Goal: Task Accomplishment & Management: Manage account settings

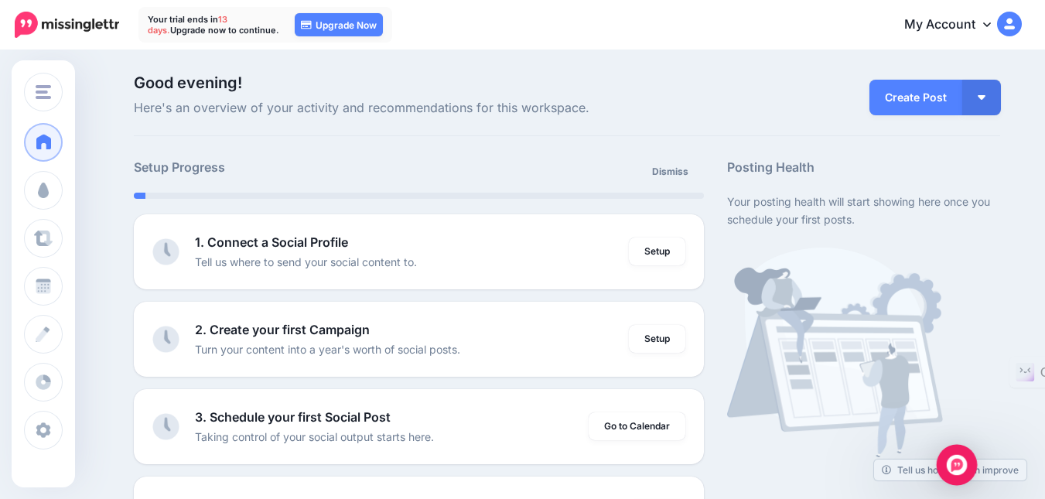
click at [955, 467] on img "Open Intercom Messenger" at bounding box center [957, 465] width 20 height 20
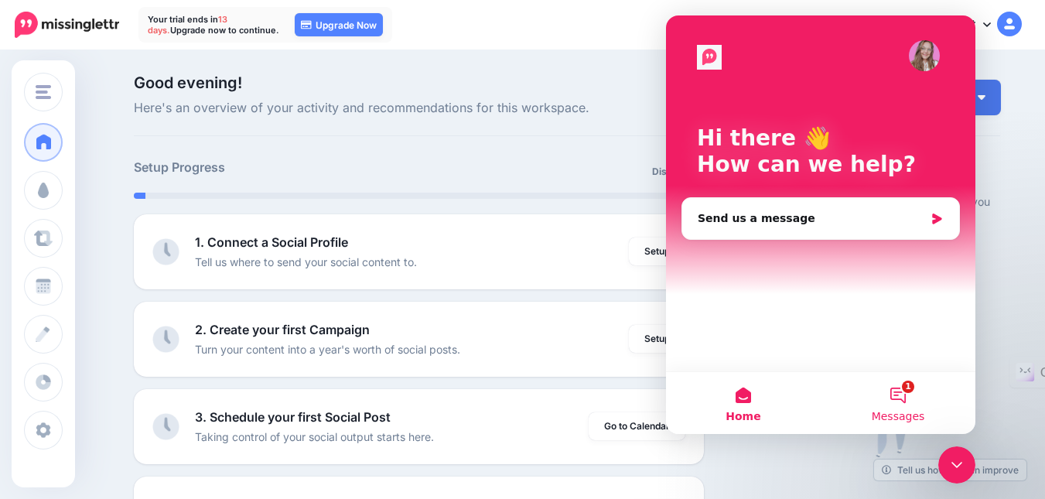
click at [893, 409] on button "1 Messages" at bounding box center [898, 403] width 155 height 62
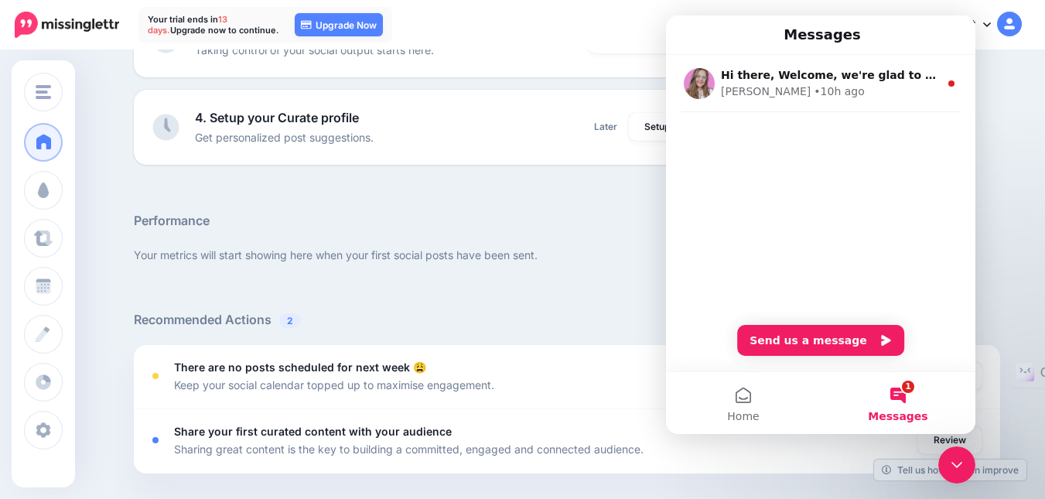
scroll to position [155, 0]
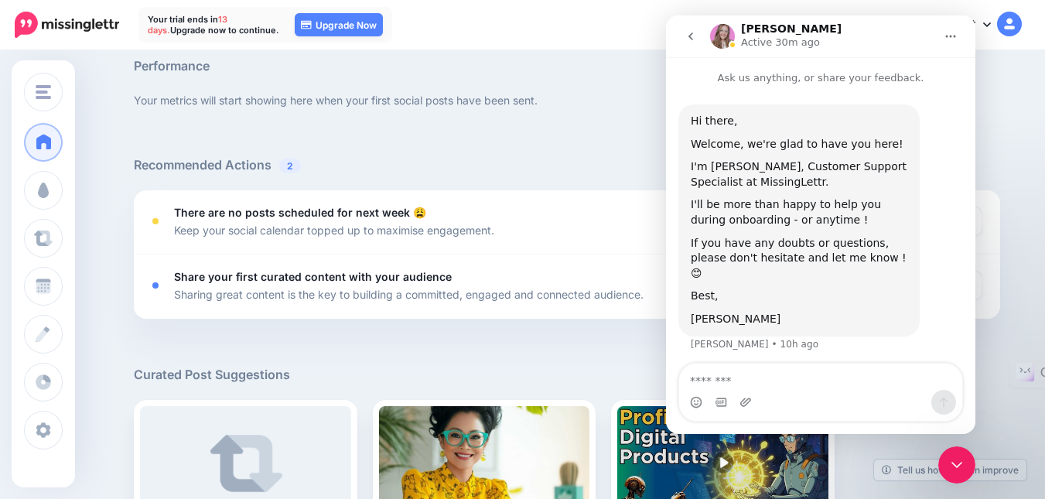
scroll to position [619, 0]
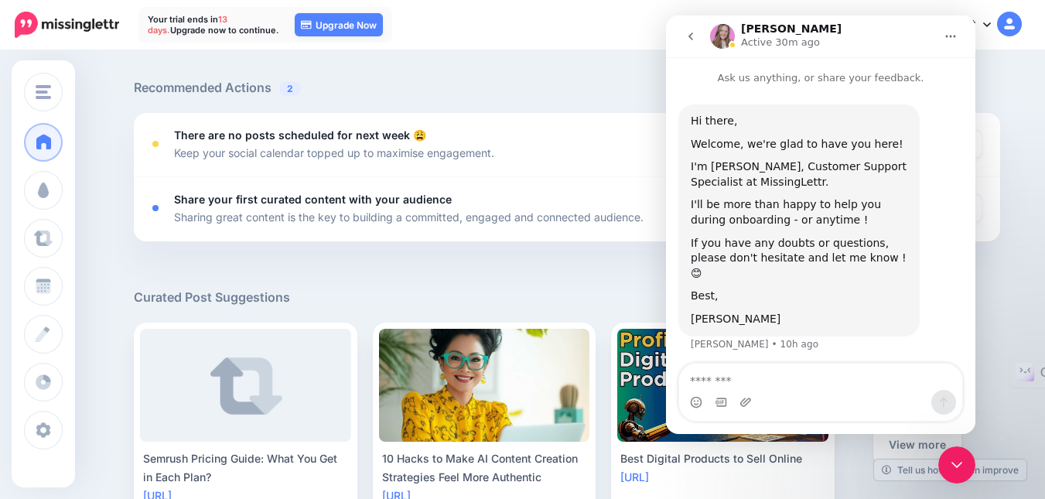
click at [726, 388] on textarea "Message…" at bounding box center [820, 377] width 283 height 26
type textarea "**"
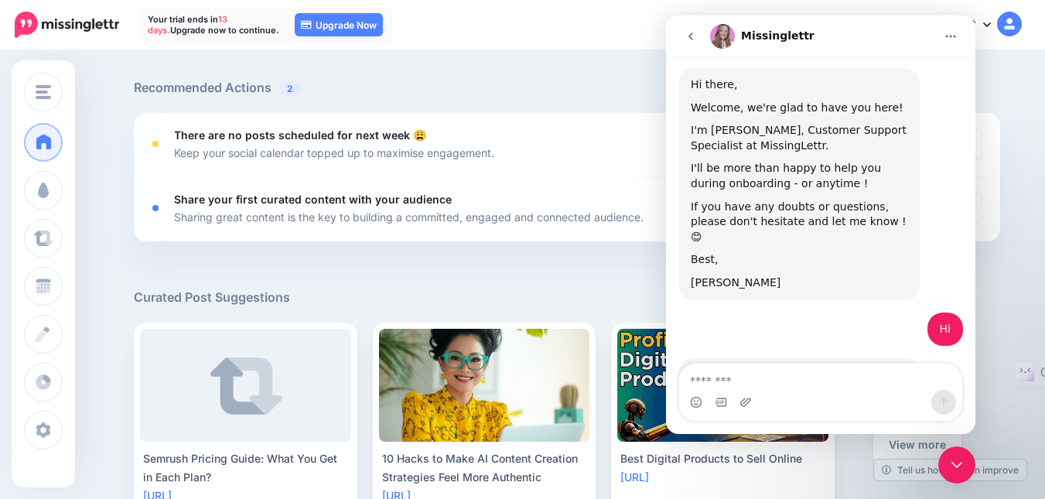
scroll to position [179, 0]
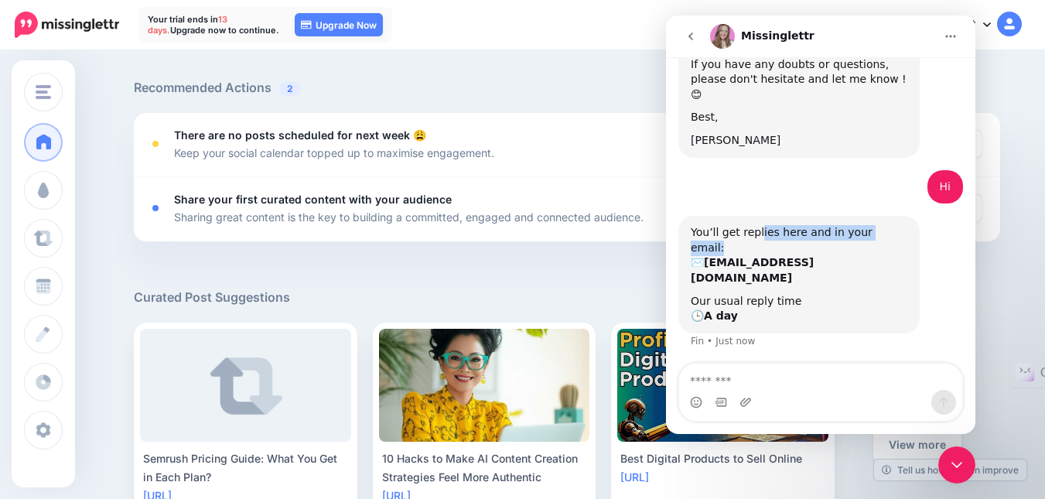
drag, startPoint x: 796, startPoint y: 216, endPoint x: 887, endPoint y: 217, distance: 91.3
click at [887, 217] on div "You’ll get replies here and in your email: ✉️ royal300ad@gmail.com Our usual re…" at bounding box center [799, 275] width 241 height 118
drag, startPoint x: 718, startPoint y: 237, endPoint x: 788, endPoint y: 236, distance: 70.4
click at [788, 256] on b "royal300ad@gmail.com" at bounding box center [752, 270] width 123 height 28
drag, startPoint x: 723, startPoint y: 250, endPoint x: 784, endPoint y: 258, distance: 61.6
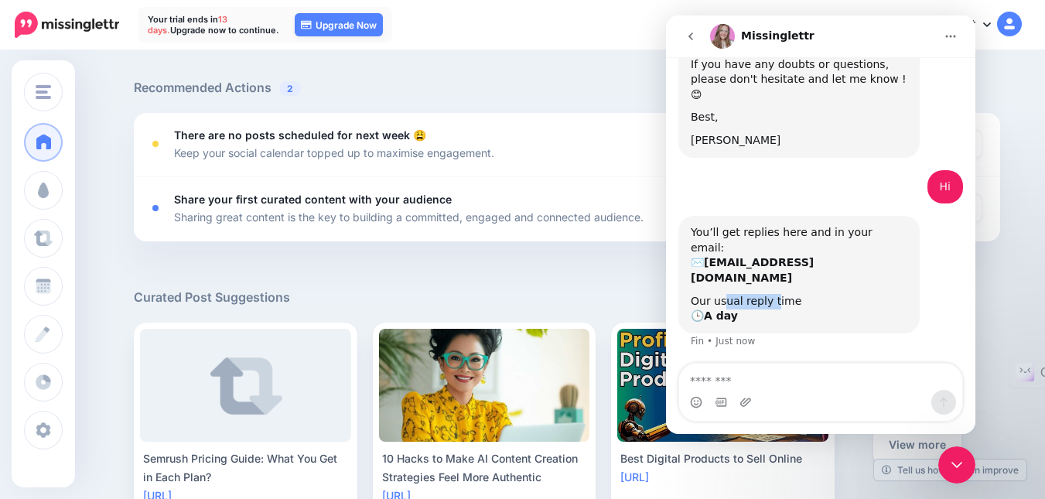
click at [784, 294] on div "Our usual reply time 🕒 A day" at bounding box center [799, 309] width 217 height 30
drag, startPoint x: 710, startPoint y: 275, endPoint x: 737, endPoint y: 275, distance: 27.1
click at [737, 294] on div "Our usual reply time 🕒 A day" at bounding box center [799, 309] width 217 height 30
drag, startPoint x: 715, startPoint y: 258, endPoint x: 761, endPoint y: 261, distance: 46.5
click at [761, 294] on div "Our usual reply time 🕒 A day" at bounding box center [799, 309] width 217 height 30
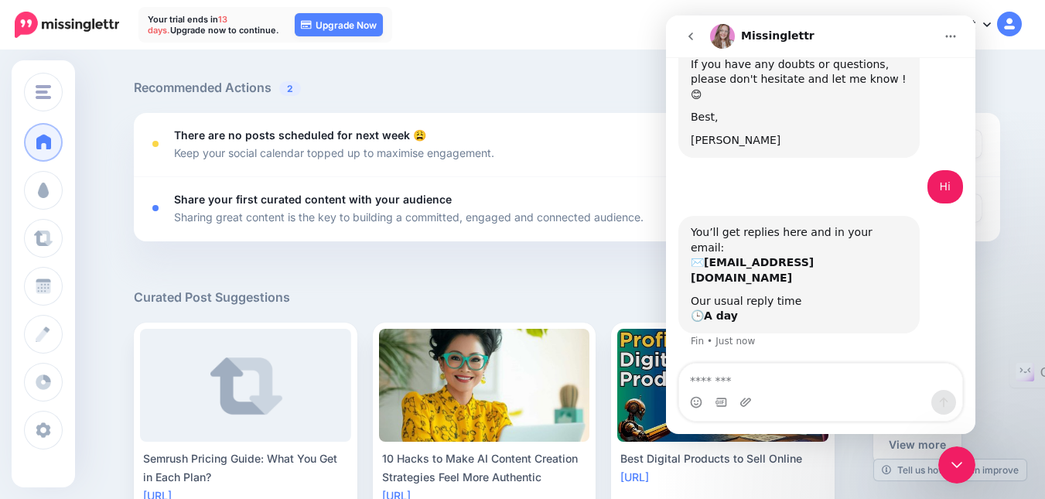
click at [714, 337] on div "Fin • Just now" at bounding box center [723, 341] width 64 height 9
drag, startPoint x: 709, startPoint y: 214, endPoint x: 852, endPoint y: 214, distance: 142.4
click at [852, 225] on div "You’ll get replies here and in your email: ✉️ royal300ad@gmail.com" at bounding box center [799, 255] width 217 height 60
drag, startPoint x: 806, startPoint y: 340, endPoint x: 869, endPoint y: 340, distance: 62.7
click at [869, 381] on div "Waiting for a teammate" at bounding box center [821, 387] width 279 height 12
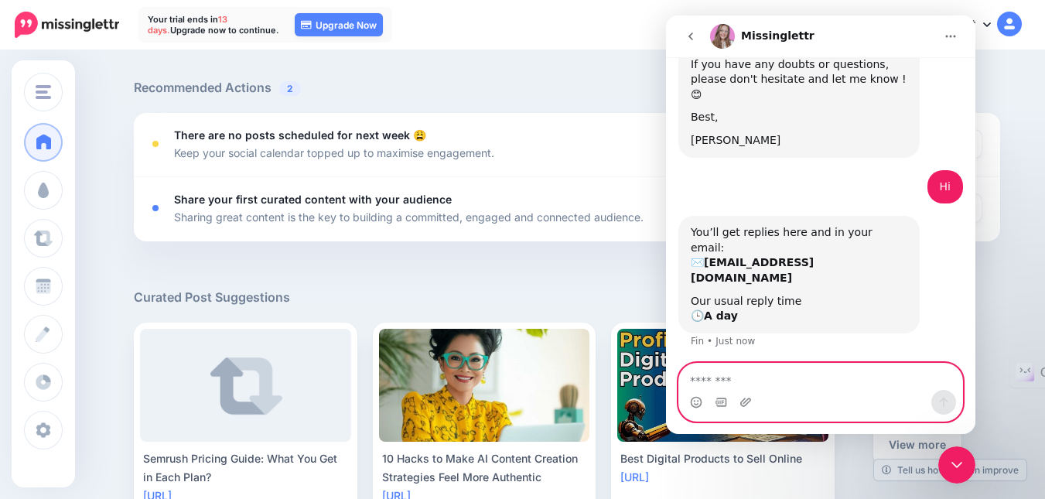
click at [795, 381] on textarea "Message…" at bounding box center [820, 377] width 283 height 26
type textarea "**********"
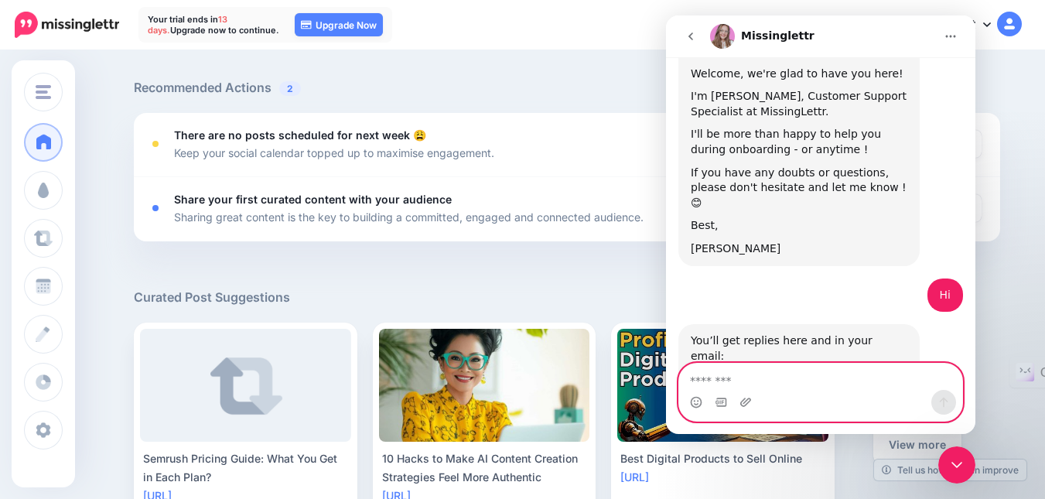
scroll to position [225, 0]
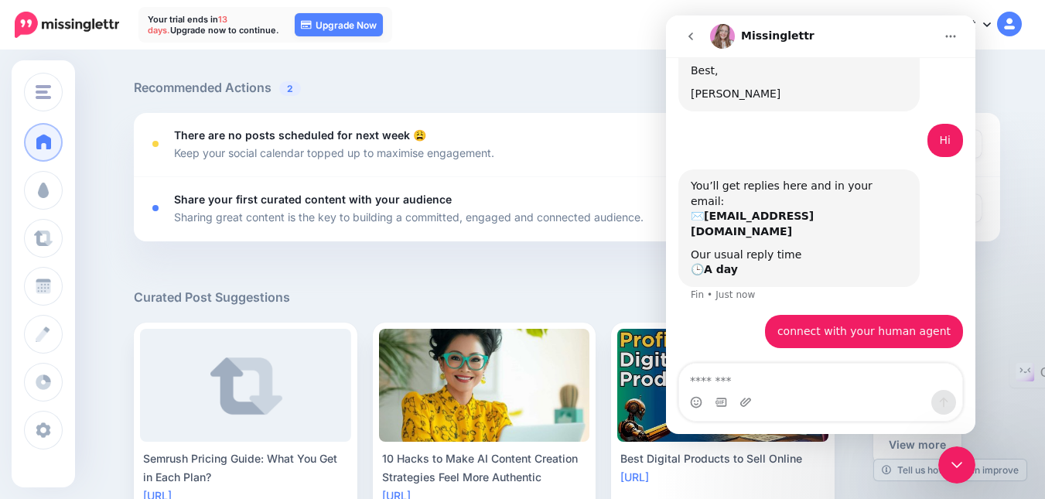
click at [568, 61] on div at bounding box center [567, 55] width 867 height 46
click at [598, 41] on div "My Account Dashboard My Account Billing Facebook Community Help Center Logout" at bounding box center [707, 25] width 630 height 38
click at [1000, 380] on div "View more" at bounding box center [918, 445] width 166 height 245
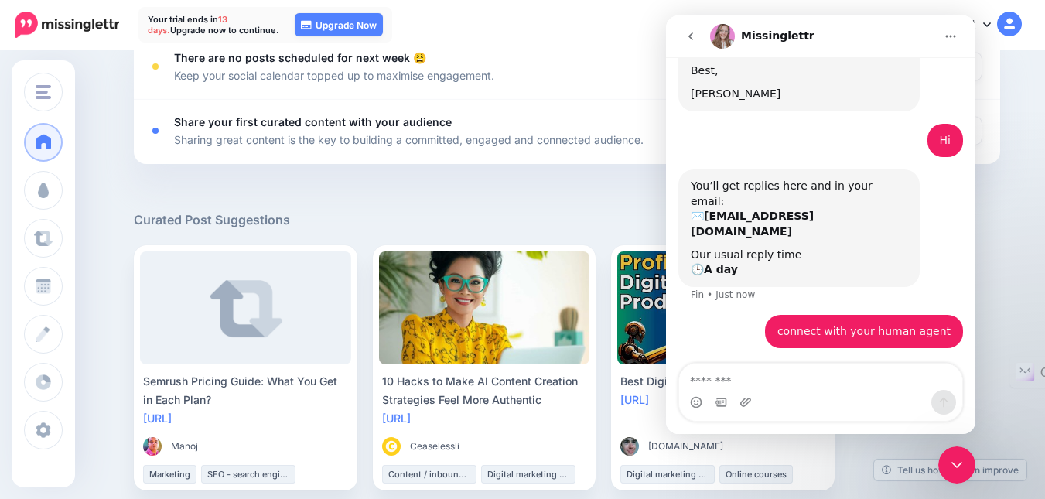
click at [681, 39] on button "go back" at bounding box center [690, 36] width 29 height 29
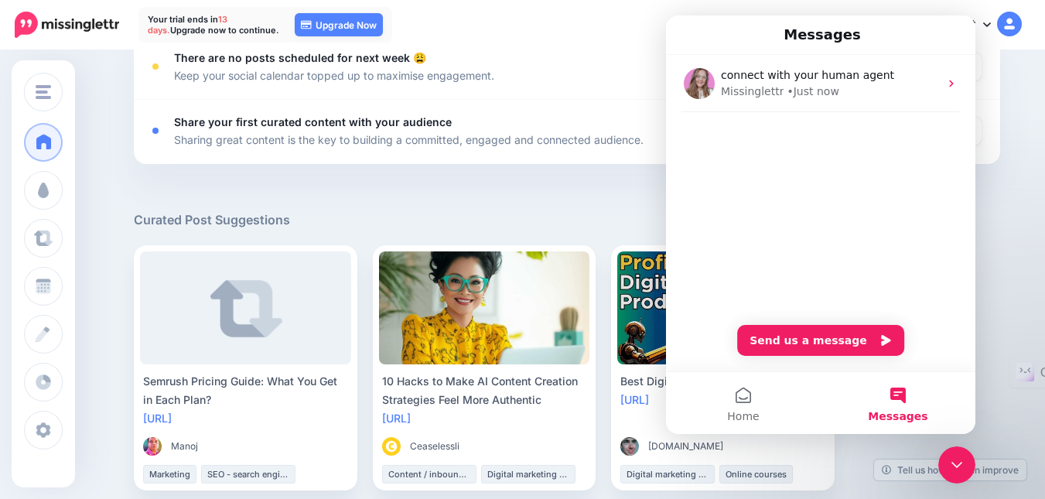
click at [918, 414] on span "Messages" at bounding box center [898, 416] width 60 height 11
click at [748, 402] on button "Home" at bounding box center [743, 403] width 155 height 62
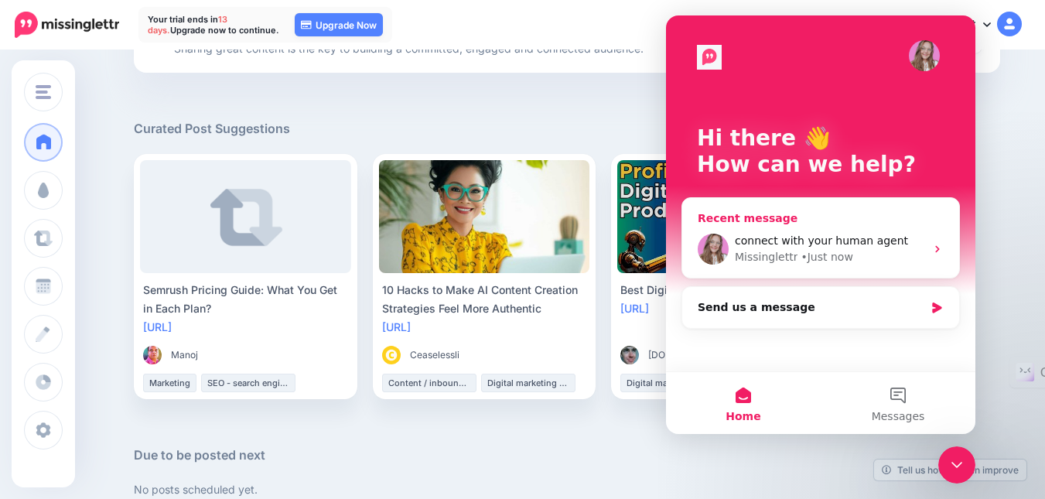
scroll to position [556, 0]
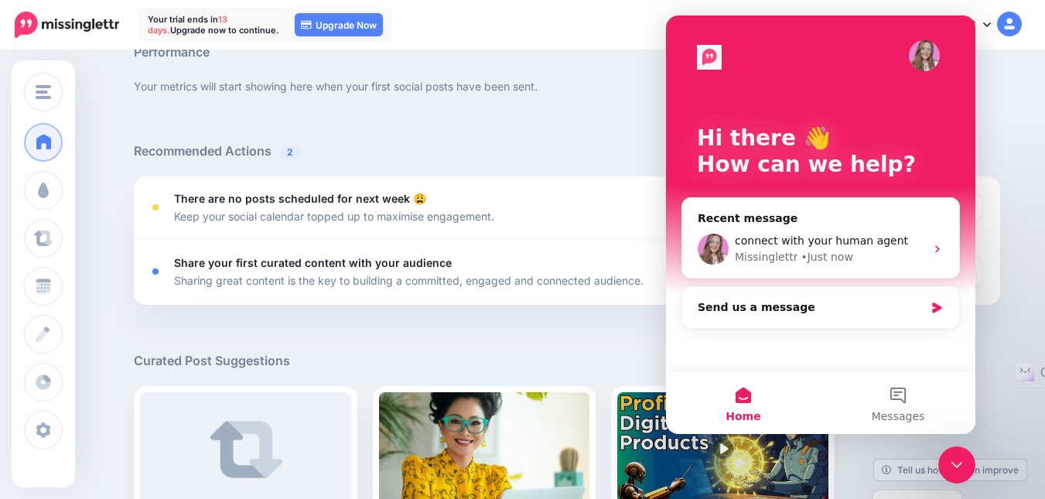
click at [747, 399] on button "Home" at bounding box center [743, 403] width 155 height 62
click at [968, 469] on div "Close Intercom Messenger" at bounding box center [957, 464] width 37 height 37
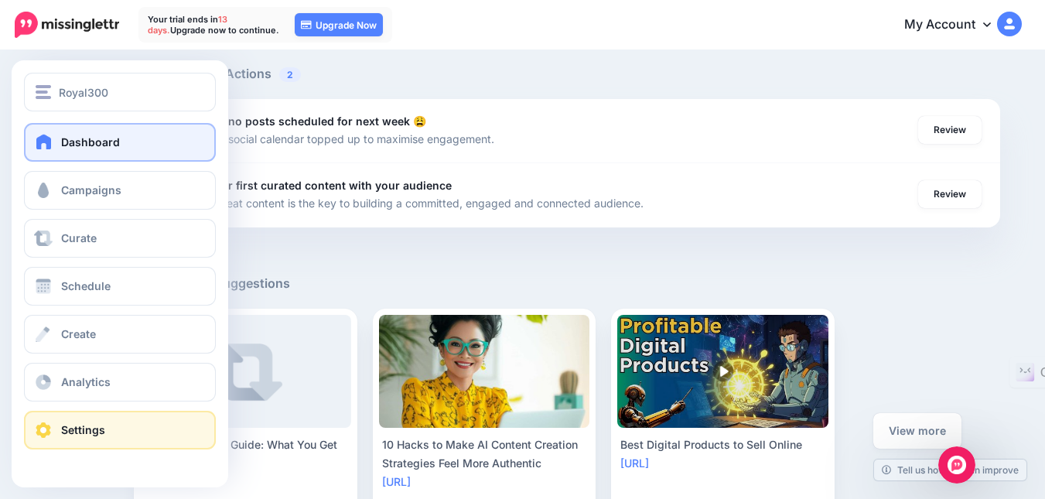
scroll to position [710, 0]
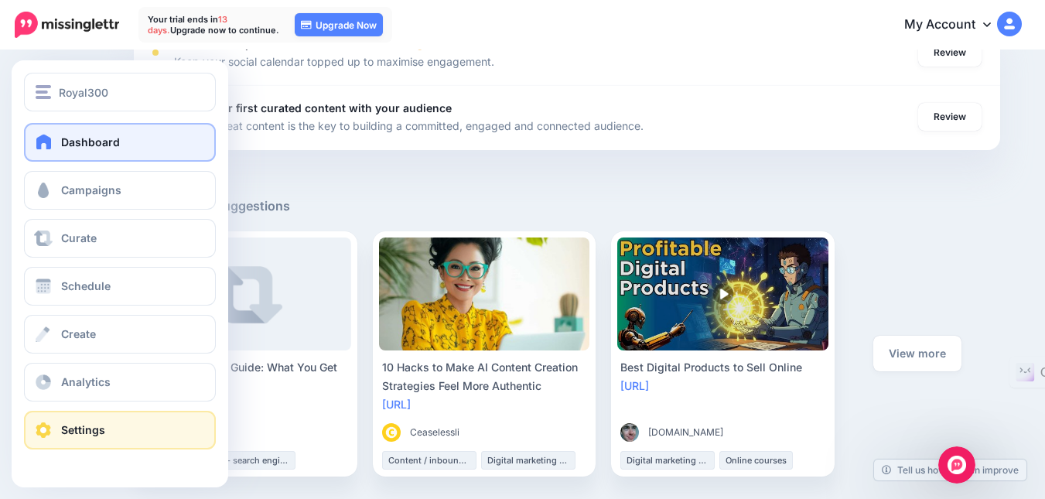
click at [117, 419] on link "Settings" at bounding box center [120, 430] width 192 height 39
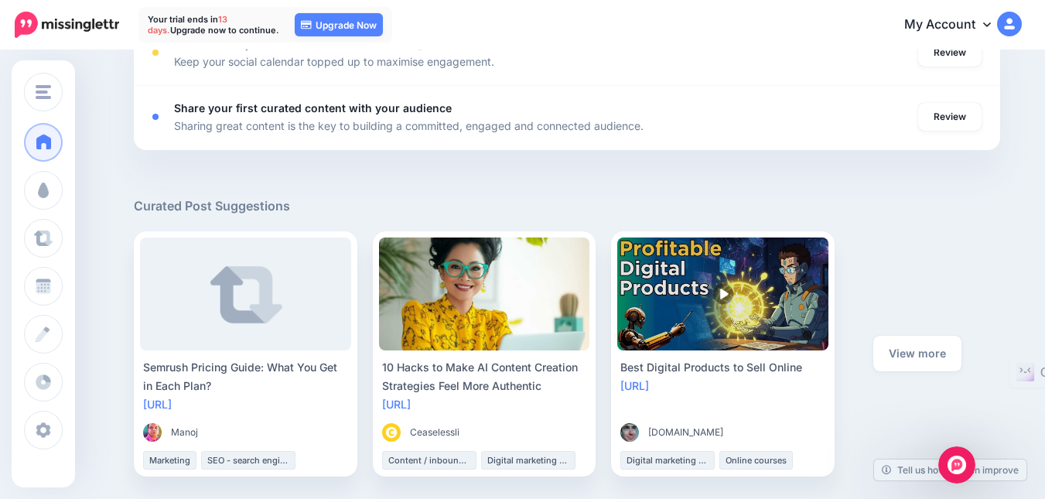
click at [1004, 30] on link "My Account" at bounding box center [955, 25] width 133 height 38
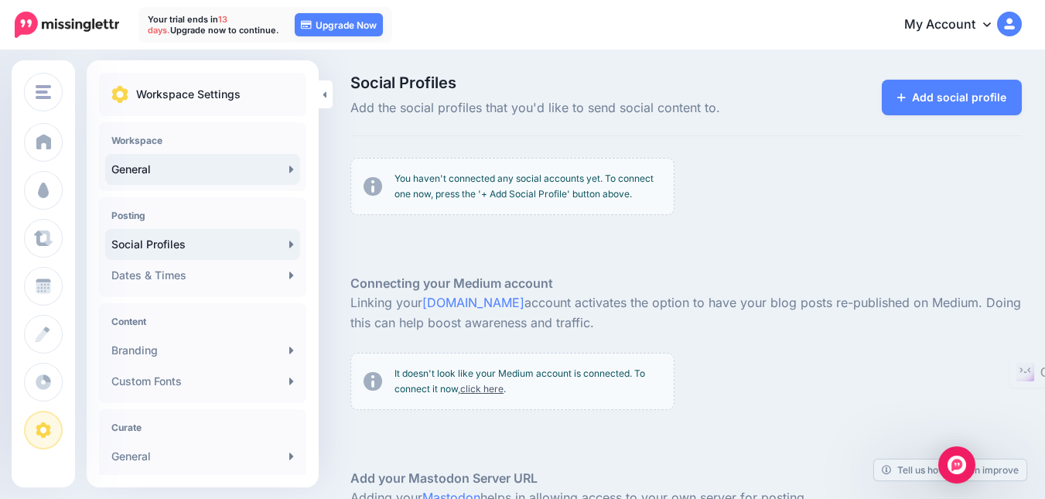
click at [258, 166] on link "General" at bounding box center [202, 169] width 195 height 31
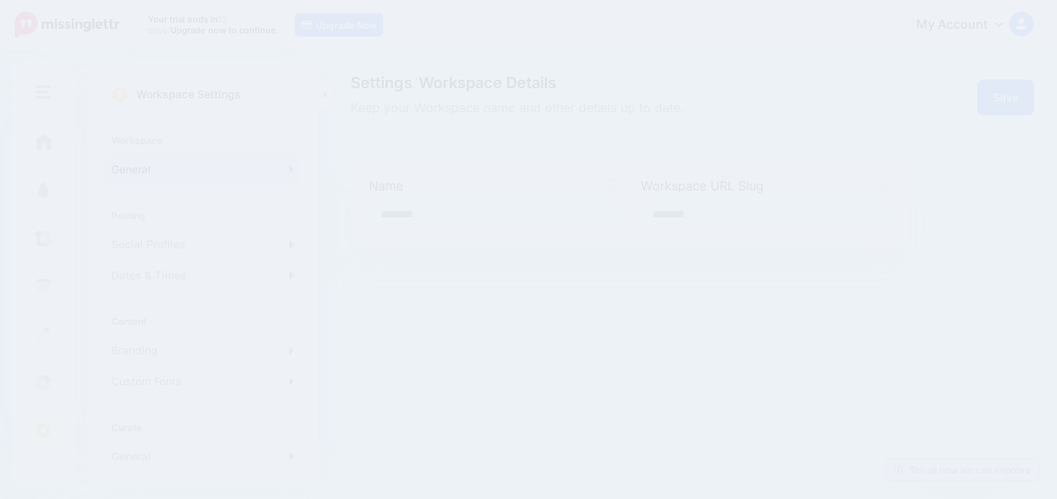
click at [279, 172] on link "General" at bounding box center [202, 169] width 195 height 31
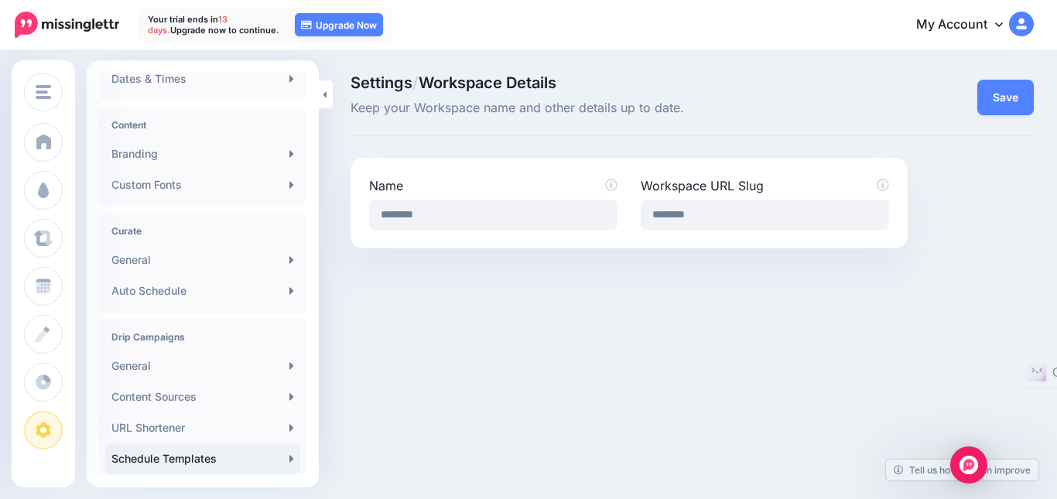
scroll to position [119, 0]
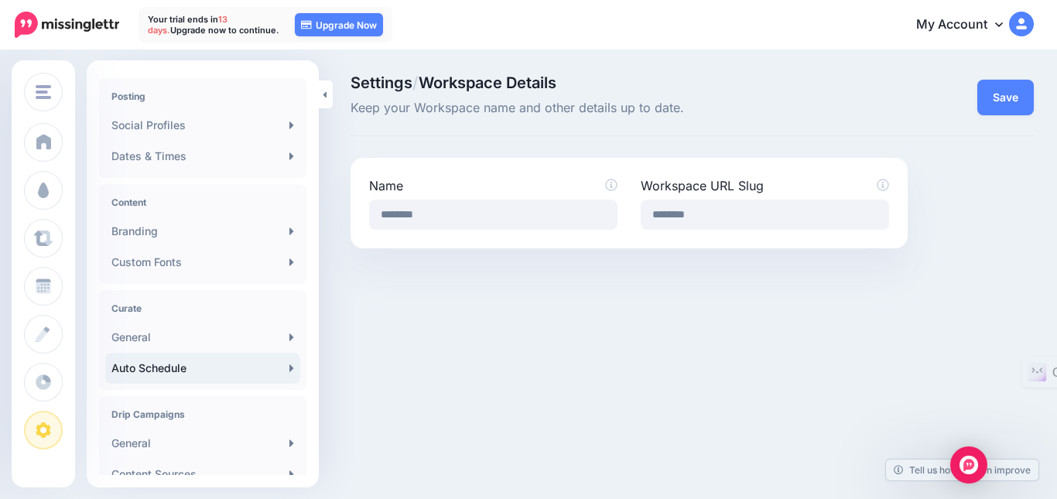
click at [281, 366] on link "Auto Schedule" at bounding box center [202, 368] width 195 height 31
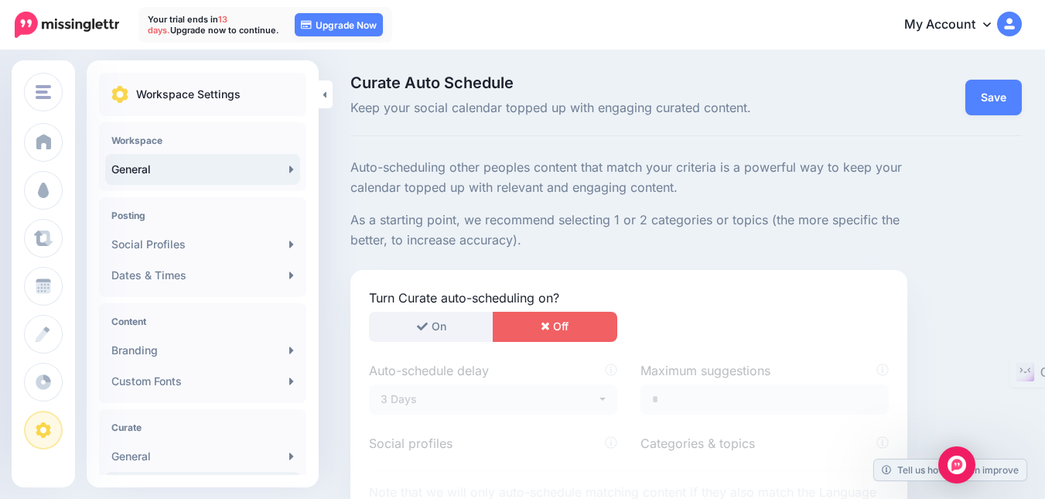
click at [285, 178] on link "General" at bounding box center [202, 169] width 195 height 31
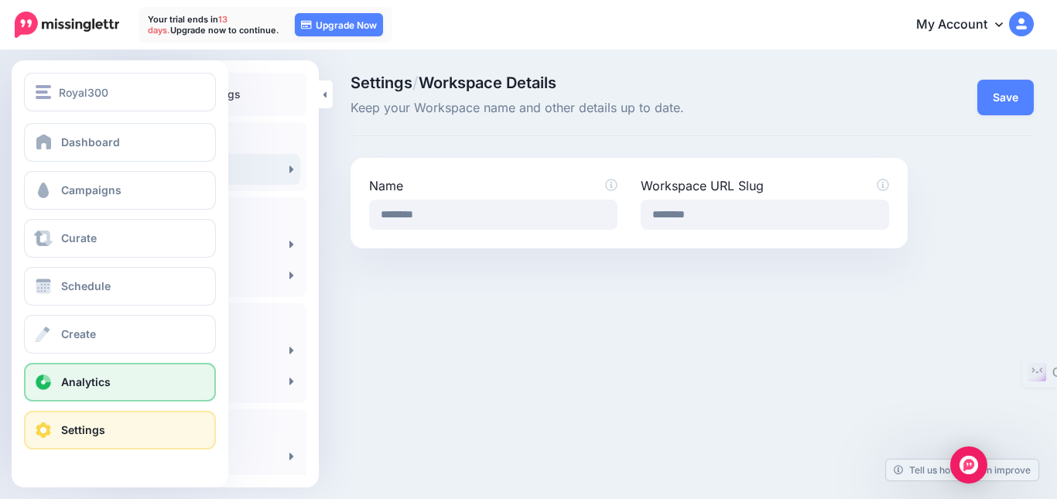
click at [88, 384] on span "Analytics" at bounding box center [86, 381] width 50 height 13
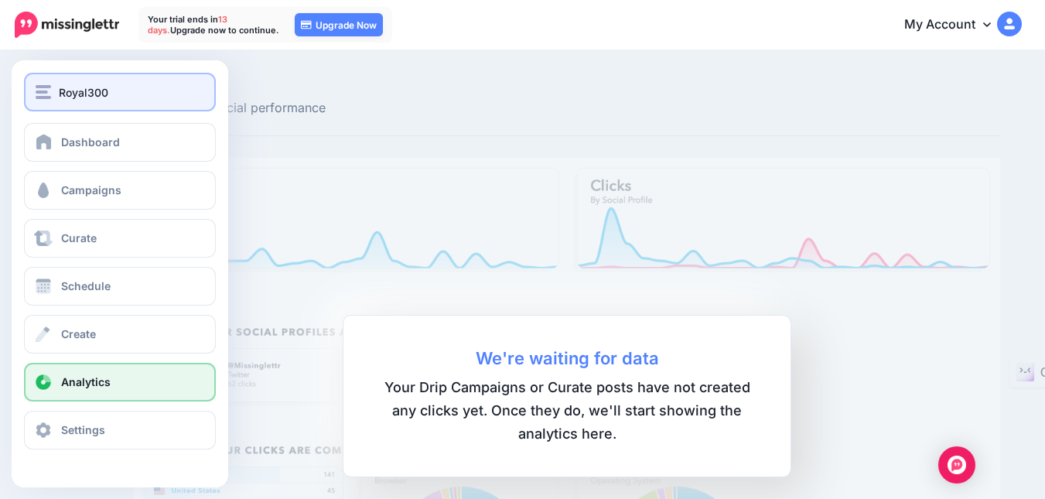
click at [50, 96] on img "button" at bounding box center [43, 92] width 15 height 14
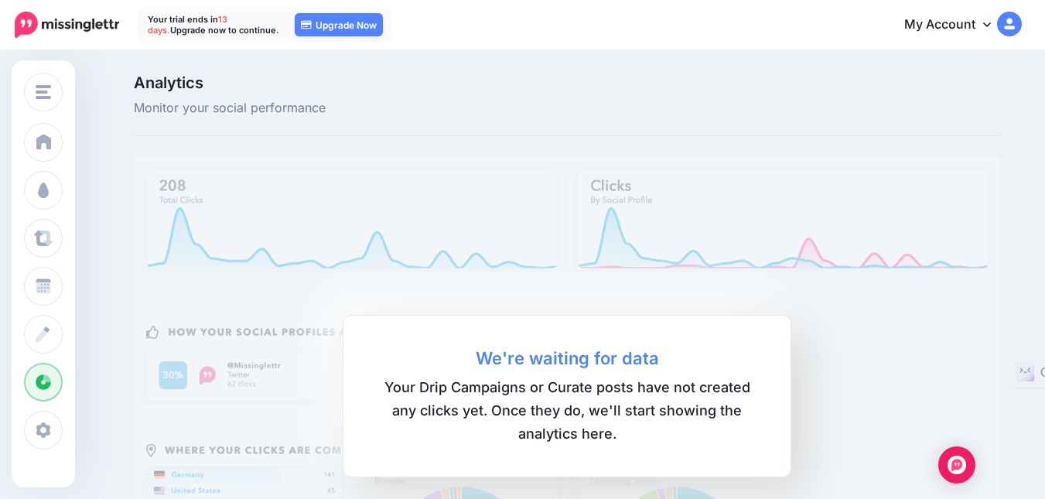
click at [1020, 26] on img at bounding box center [1009, 24] width 25 height 25
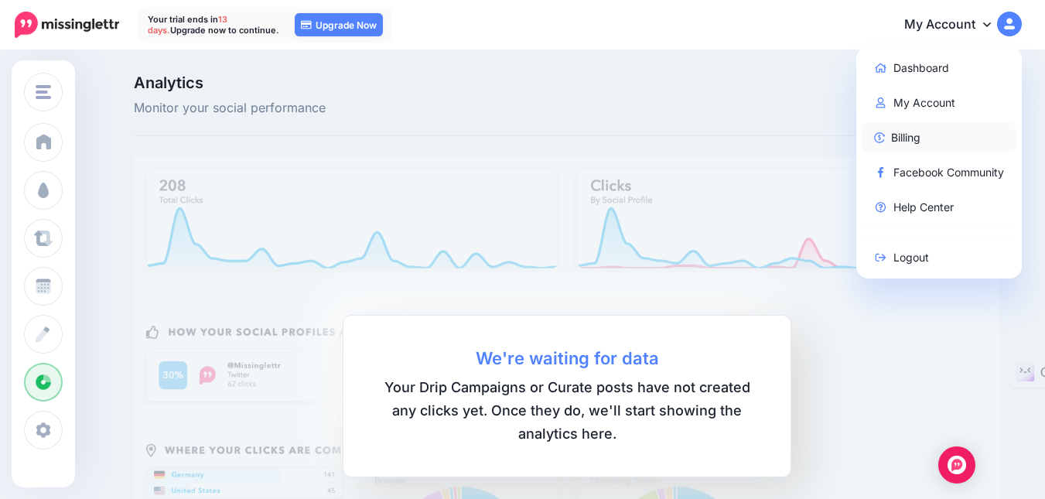
click at [923, 138] on link "Billing" at bounding box center [940, 137] width 154 height 30
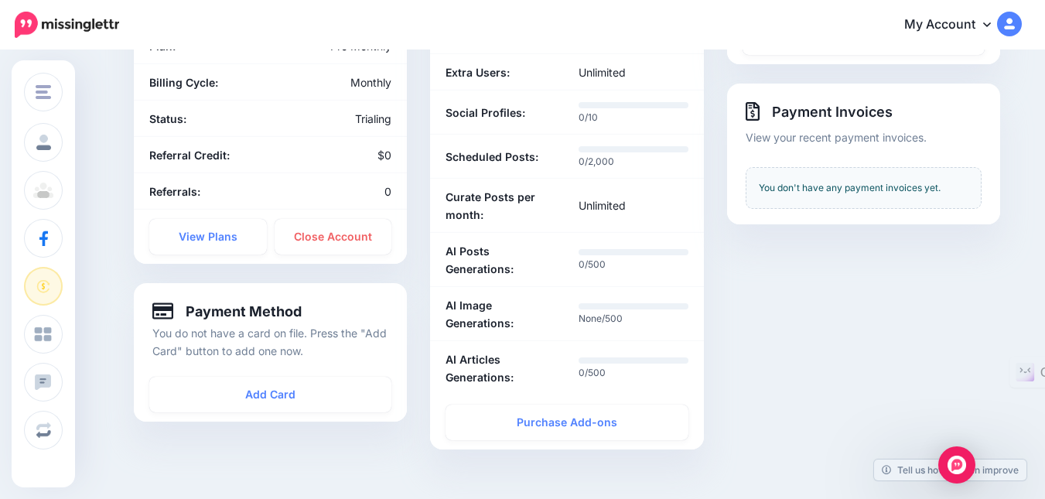
scroll to position [309, 0]
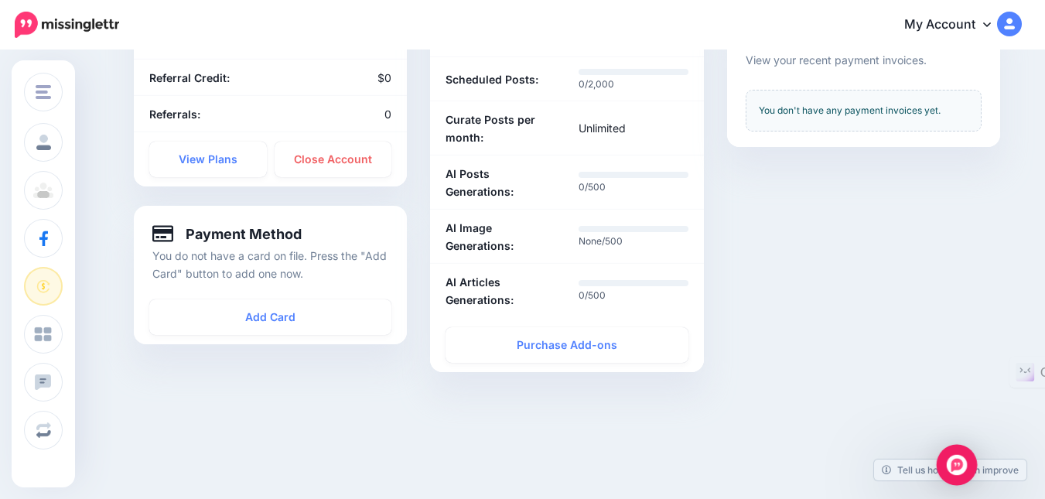
click at [955, 462] on img "Open Intercom Messenger" at bounding box center [957, 465] width 20 height 20
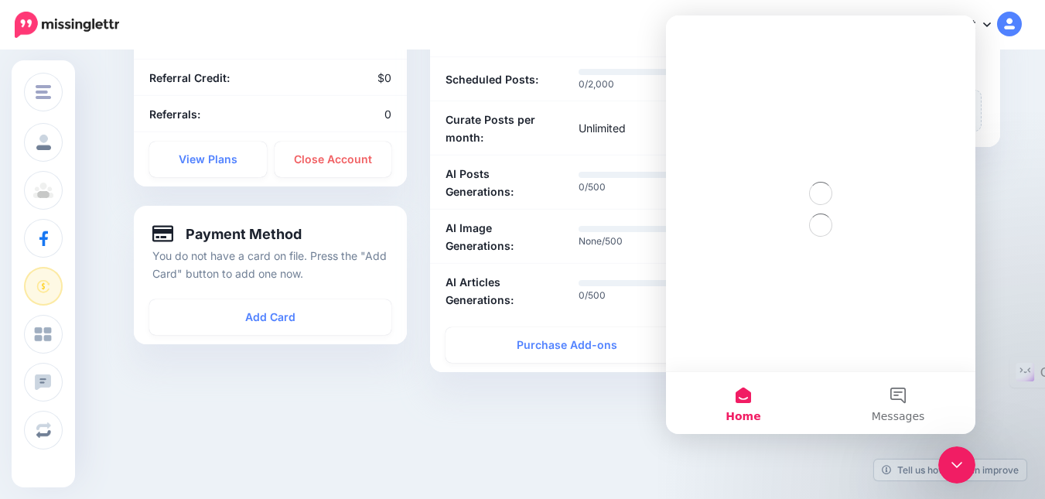
scroll to position [0, 0]
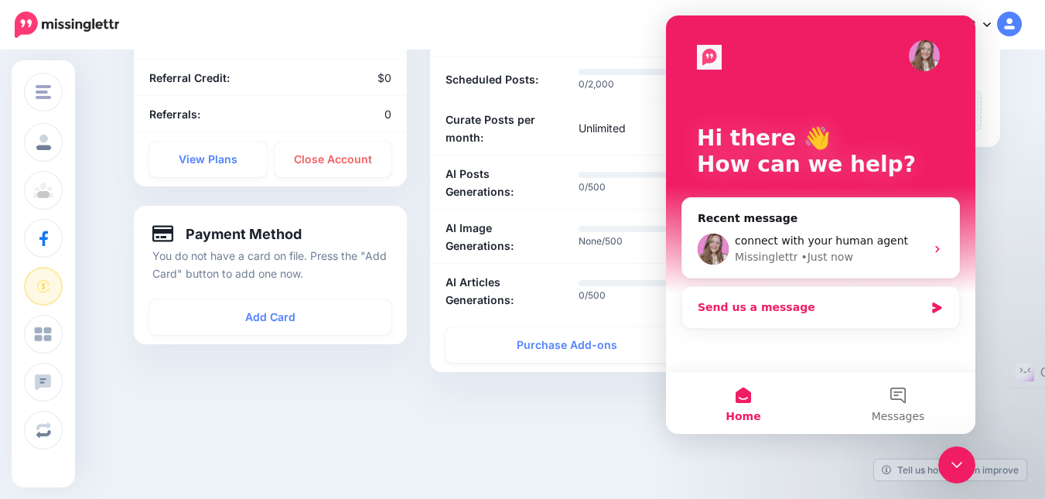
click at [774, 313] on div "Send us a message" at bounding box center [811, 307] width 227 height 16
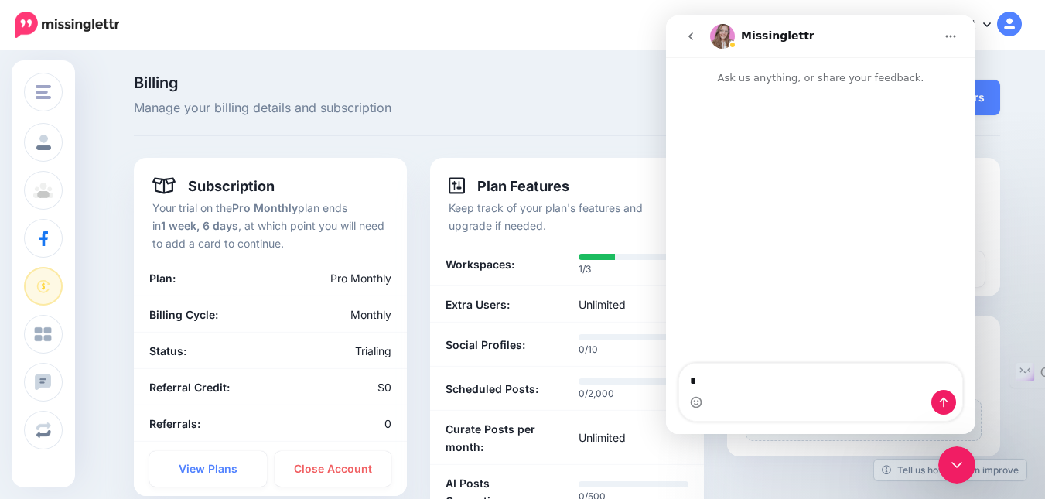
type textarea "**"
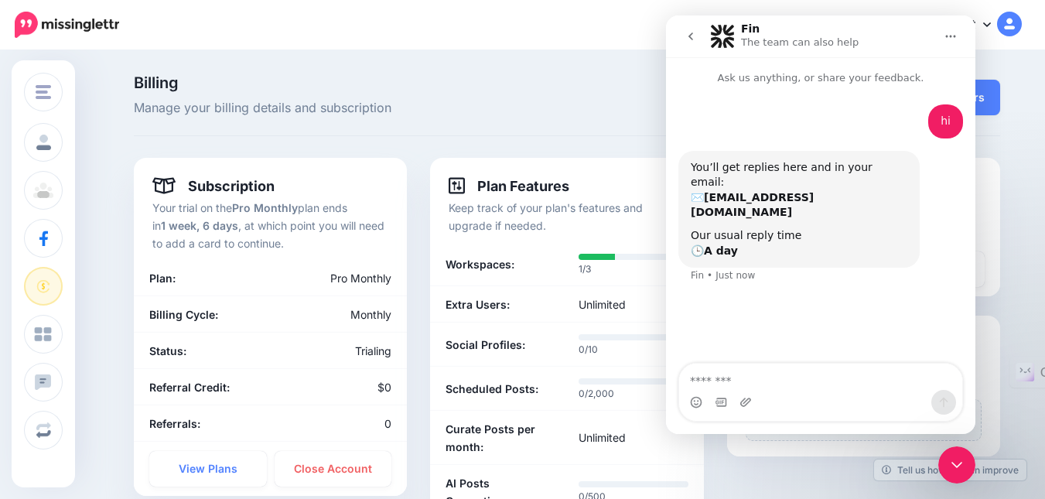
click at [950, 463] on icon "Close Intercom Messenger" at bounding box center [957, 465] width 19 height 19
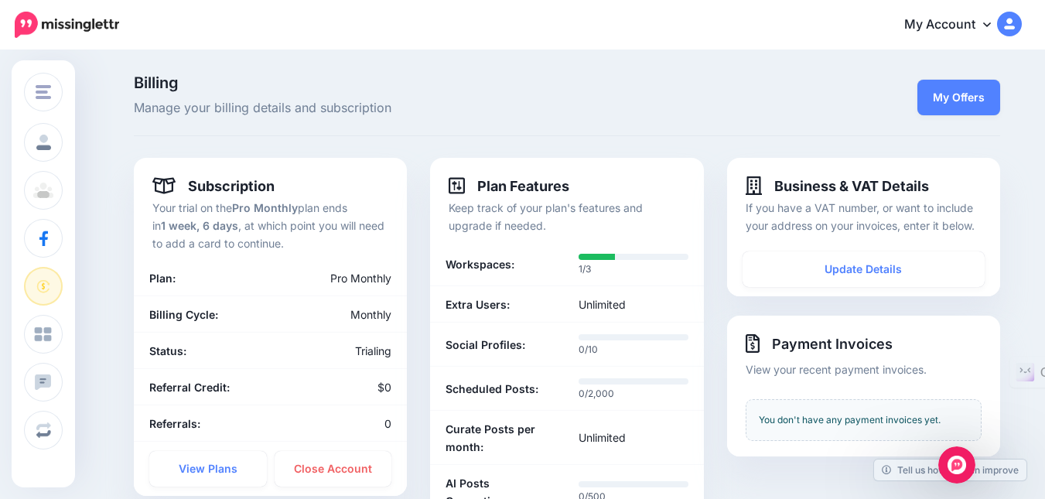
click at [946, 456] on div "Open Intercom Messenger" at bounding box center [957, 464] width 51 height 51
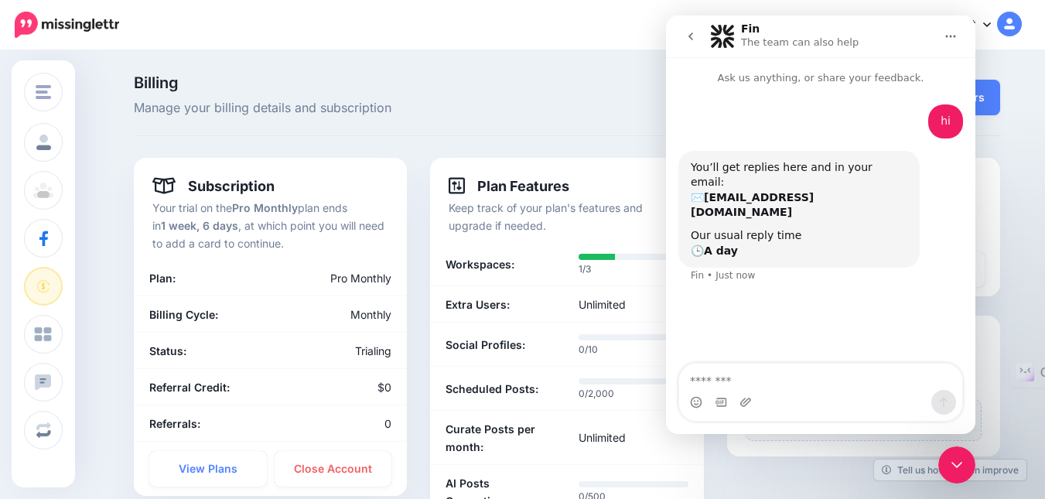
drag, startPoint x: 713, startPoint y: 227, endPoint x: 723, endPoint y: 225, distance: 9.4
click at [721, 244] on b "A day" at bounding box center [721, 250] width 34 height 12
drag, startPoint x: 712, startPoint y: 207, endPoint x: 800, endPoint y: 216, distance: 88.6
click at [800, 228] on div "Our usual reply time 🕒 A day" at bounding box center [799, 243] width 217 height 30
click at [723, 236] on div "You’ll get replies here and in your email: ✉️ royal300ad@gmail.com Our usual re…" at bounding box center [799, 210] width 241 height 118
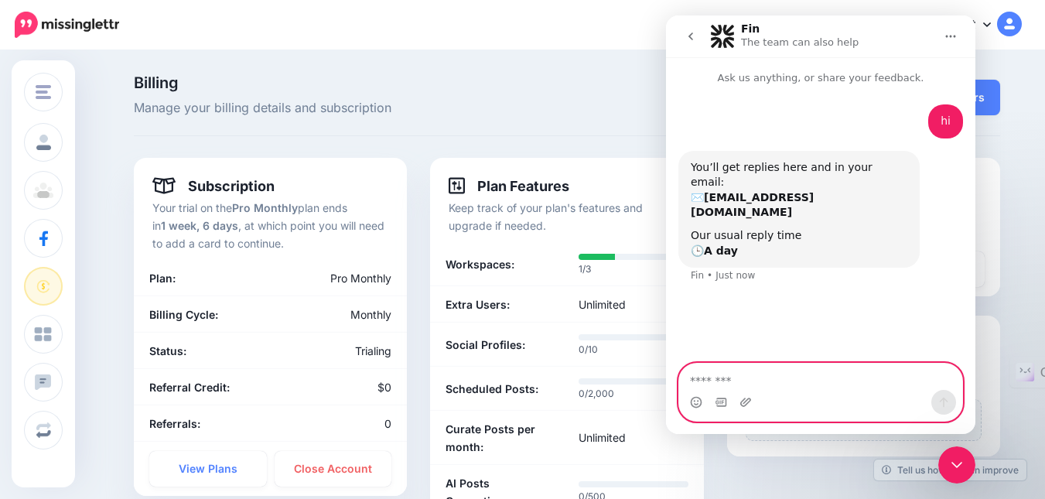
click at [712, 385] on textarea "Message…" at bounding box center [820, 377] width 283 height 26
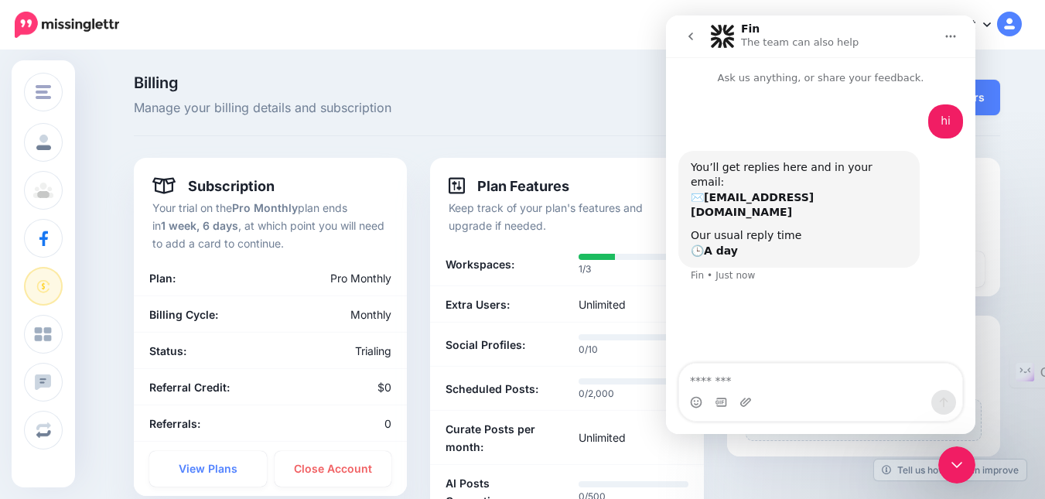
click at [956, 465] on icon "Close Intercom Messenger" at bounding box center [957, 465] width 19 height 19
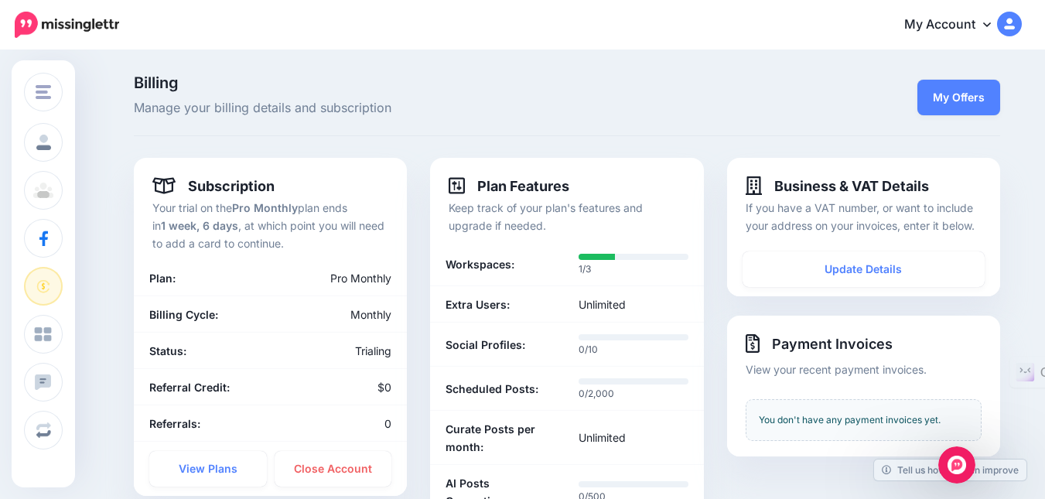
click at [958, 461] on icon "Open Intercom Messenger" at bounding box center [957, 465] width 11 height 12
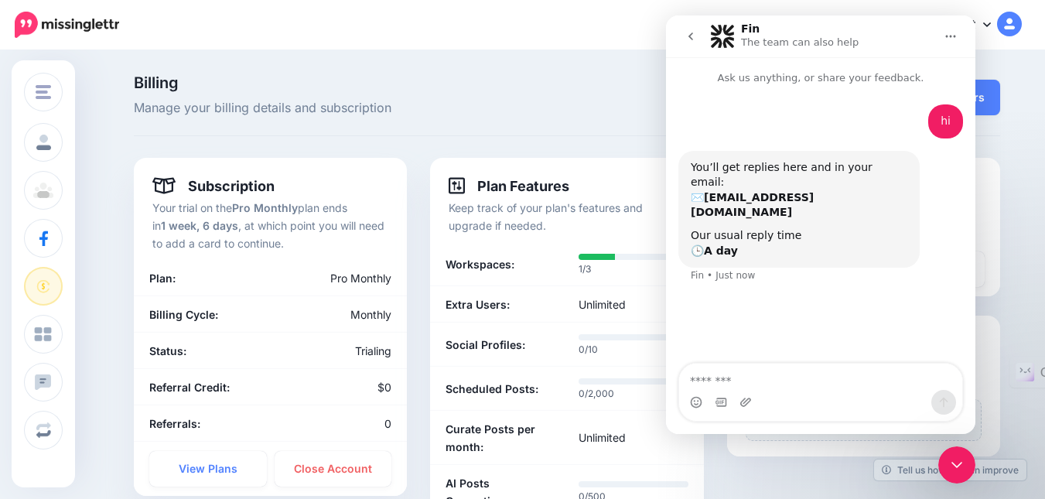
click at [701, 39] on button "go back" at bounding box center [690, 36] width 29 height 29
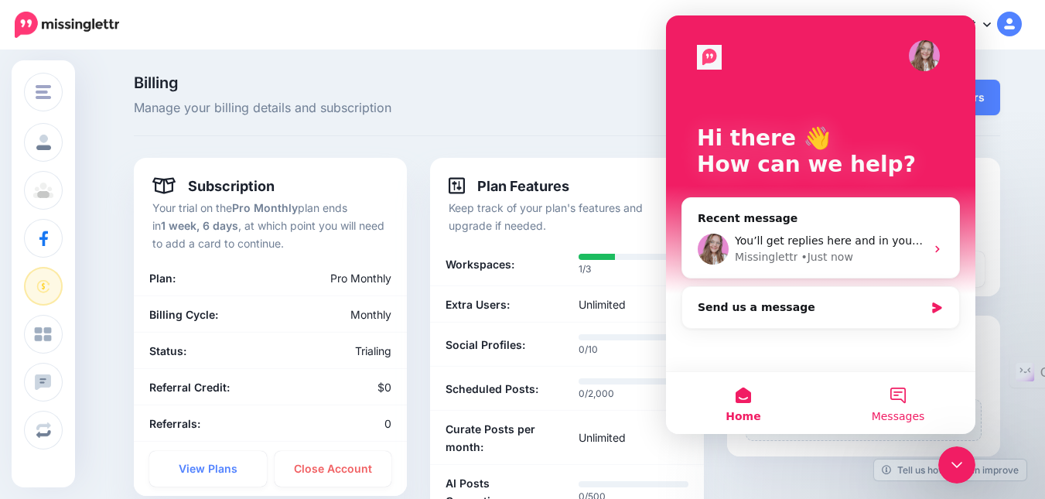
click at [906, 404] on button "Messages" at bounding box center [898, 403] width 155 height 62
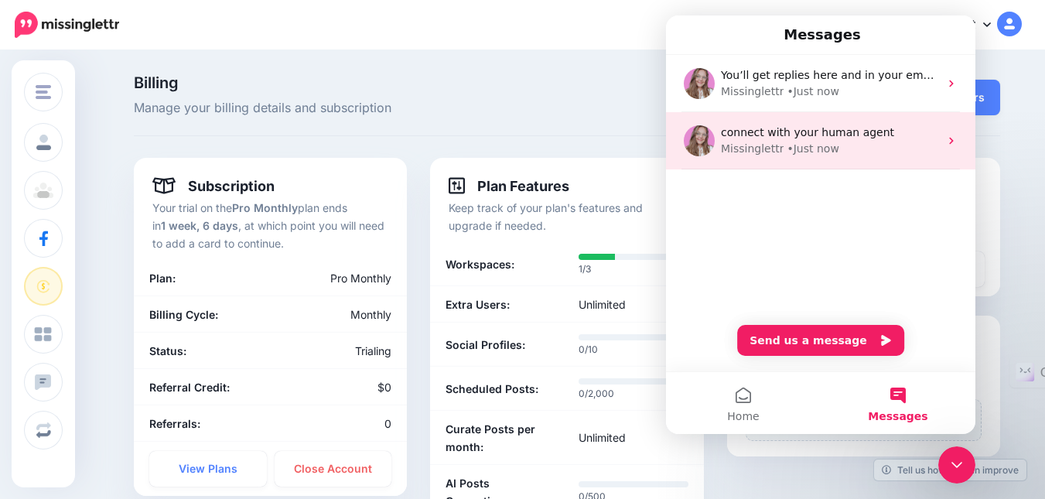
click at [925, 147] on div "Missinglettr • Just now" at bounding box center [830, 149] width 218 height 16
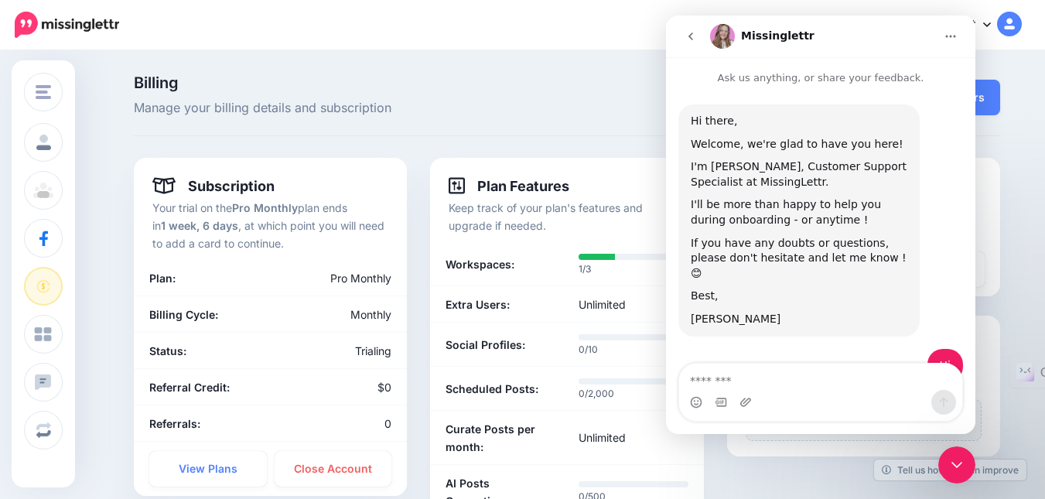
scroll to position [225, 0]
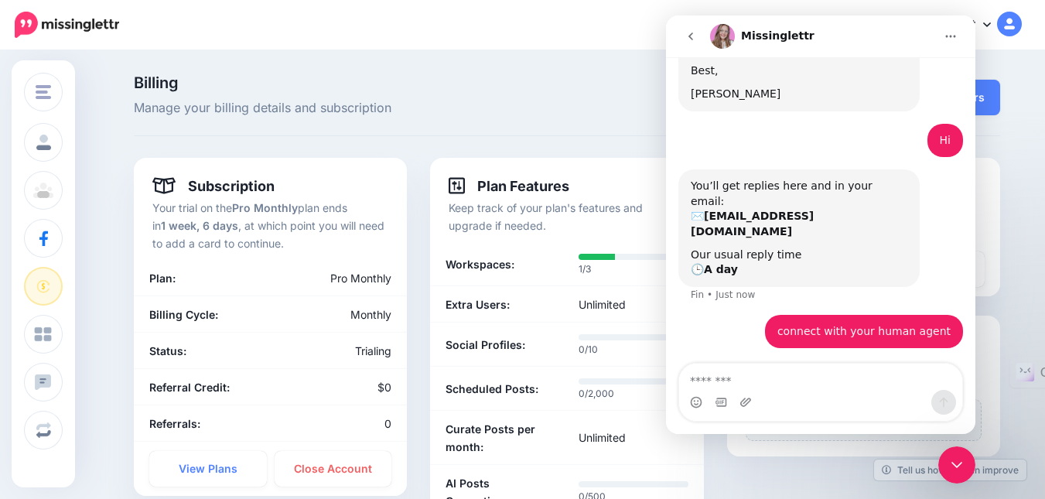
click at [949, 46] on button "Home" at bounding box center [950, 36] width 29 height 29
click at [705, 40] on button "go back" at bounding box center [690, 36] width 29 height 29
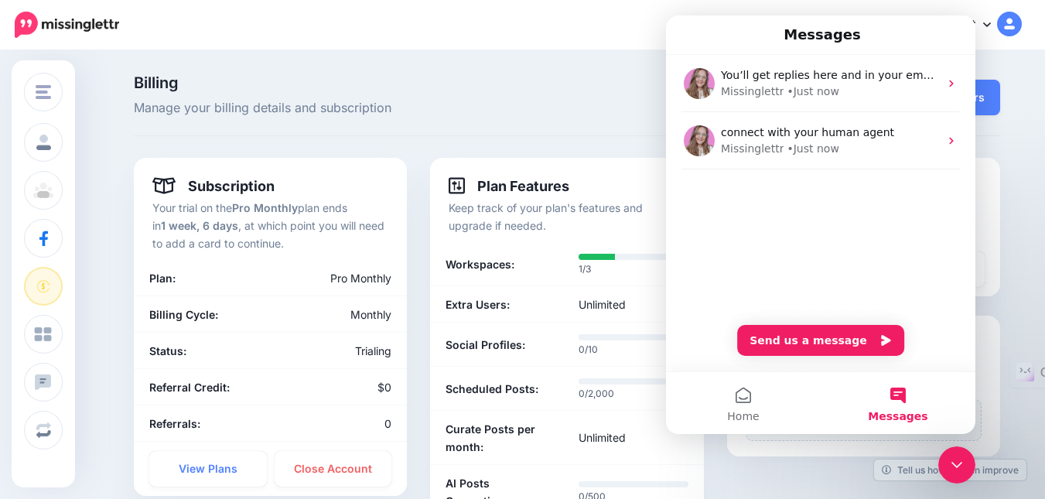
scroll to position [0, 0]
click at [959, 463] on icon "Close Intercom Messenger" at bounding box center [957, 465] width 19 height 19
